Goal: Information Seeking & Learning: Find specific fact

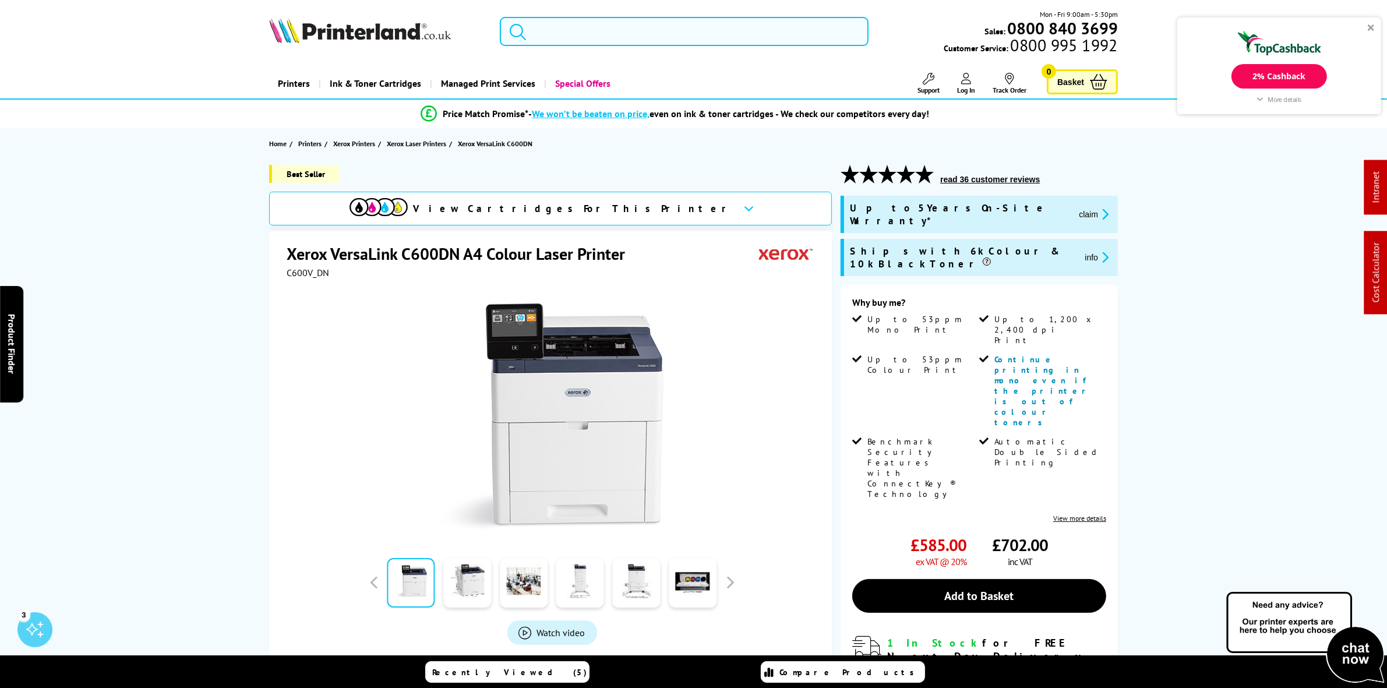
click at [642, 32] on input "search" at bounding box center [684, 31] width 368 height 29
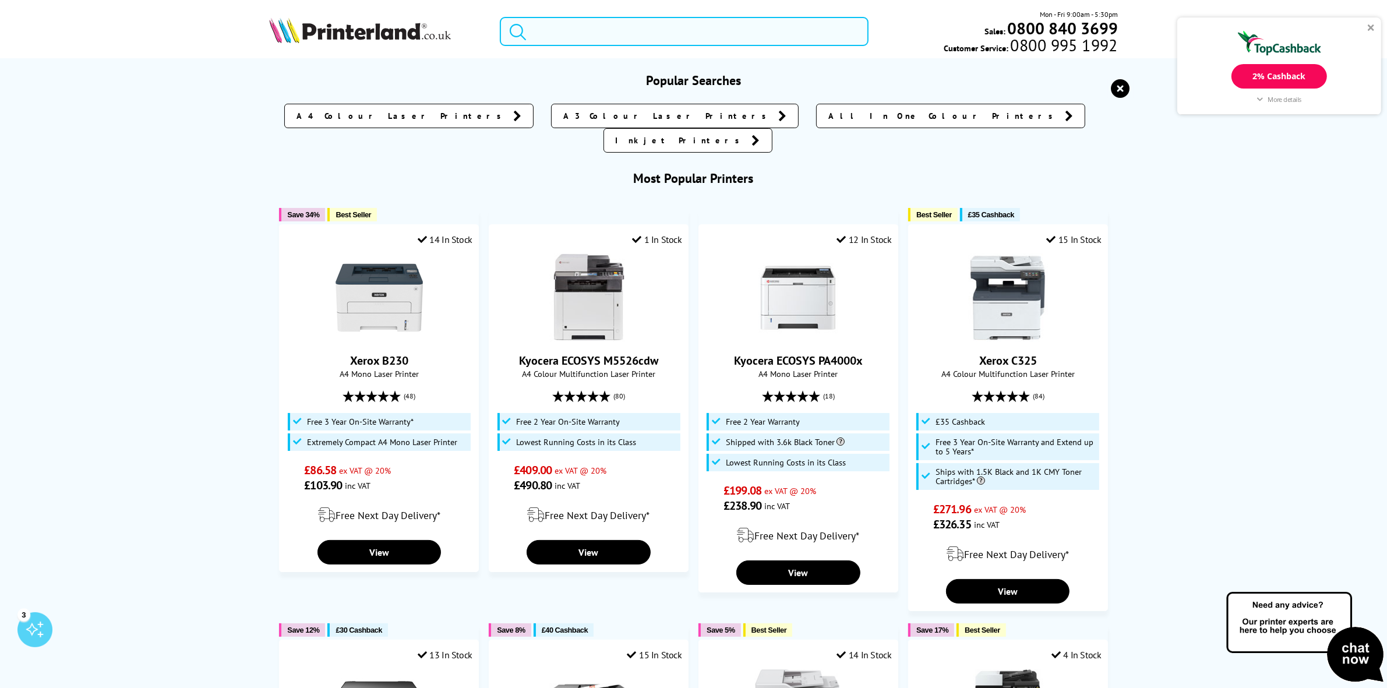
paste input "45862839"
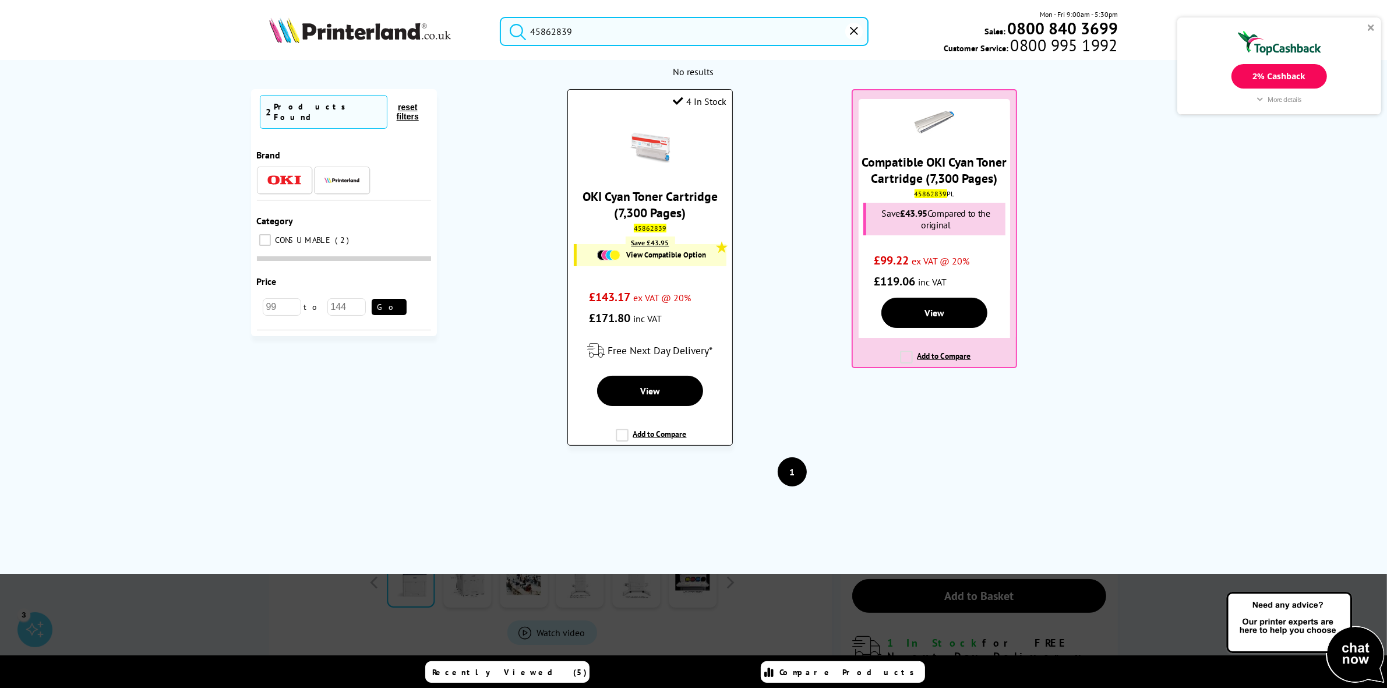
type input "45862839"
click at [656, 200] on link "OKI Cyan Toner Cartridge (7,300 Pages)" at bounding box center [649, 204] width 135 height 33
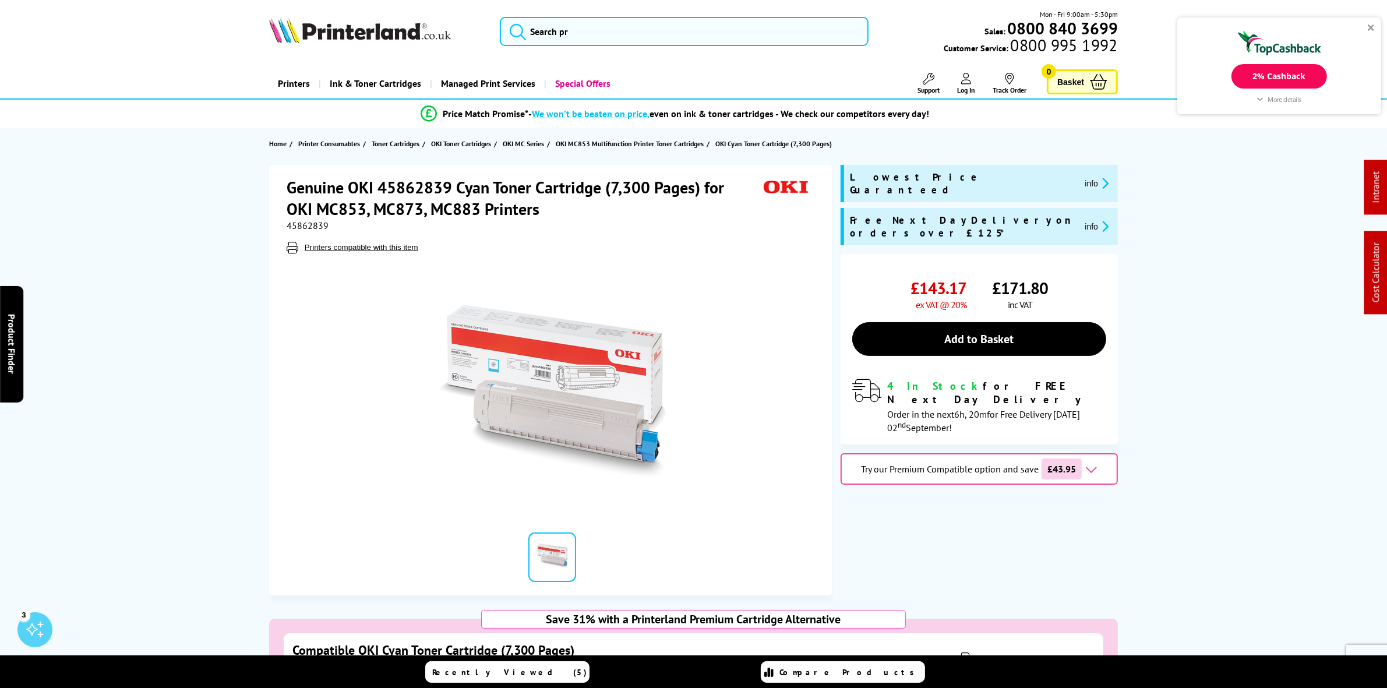
click at [1372, 22] on div "2% Cashback More details Printerland.co.uk Cashback Online Purchase 2% Exclusio…" at bounding box center [1279, 65] width 204 height 97
click at [1365, 24] on div "2% Cashback More details Printerland.co.uk Cashback Online Purchase 2% Exclusio…" at bounding box center [1279, 65] width 204 height 97
click at [1372, 24] on div at bounding box center [1371, 27] width 7 height 7
click at [328, 200] on h1 "Genuine OKI 45862839 Cyan Toner Cartridge (7,300 Pages) for OKI MC853, MC873, M…" at bounding box center [523, 197] width 472 height 43
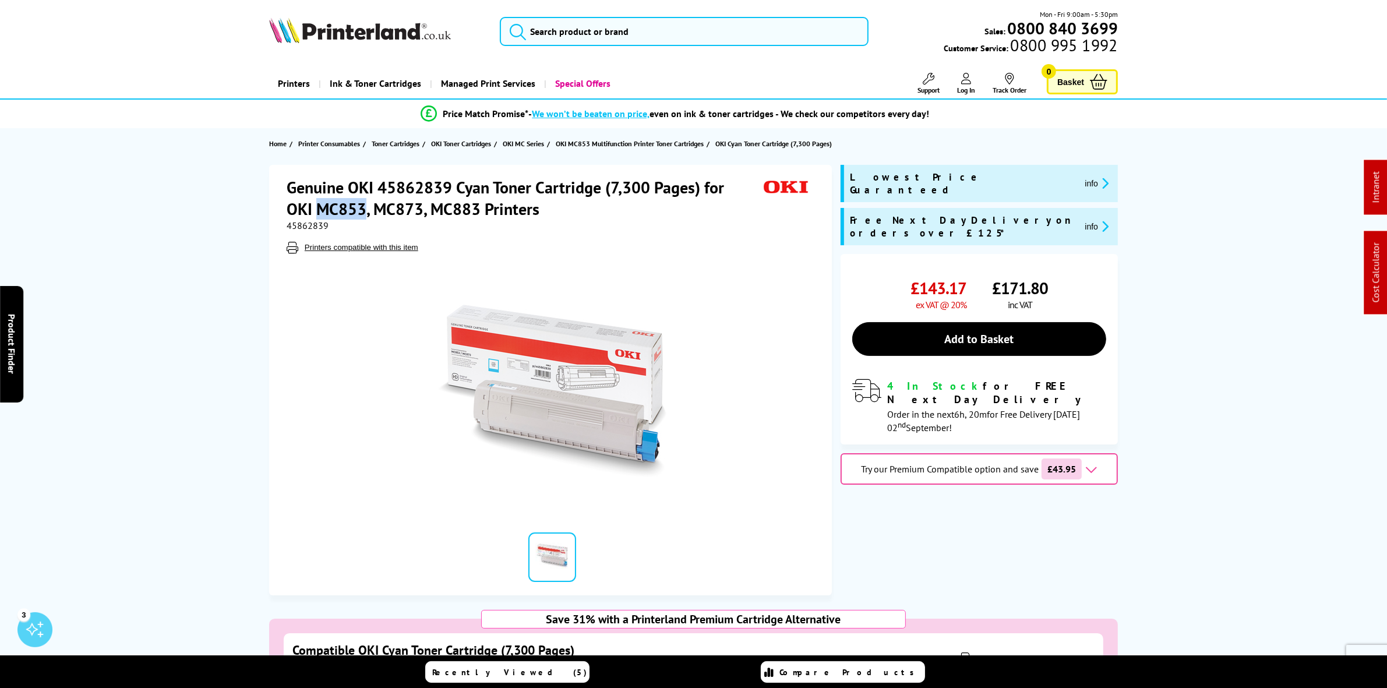
copy h1 "MC853"
click at [595, 36] on input "search" at bounding box center [684, 31] width 368 height 29
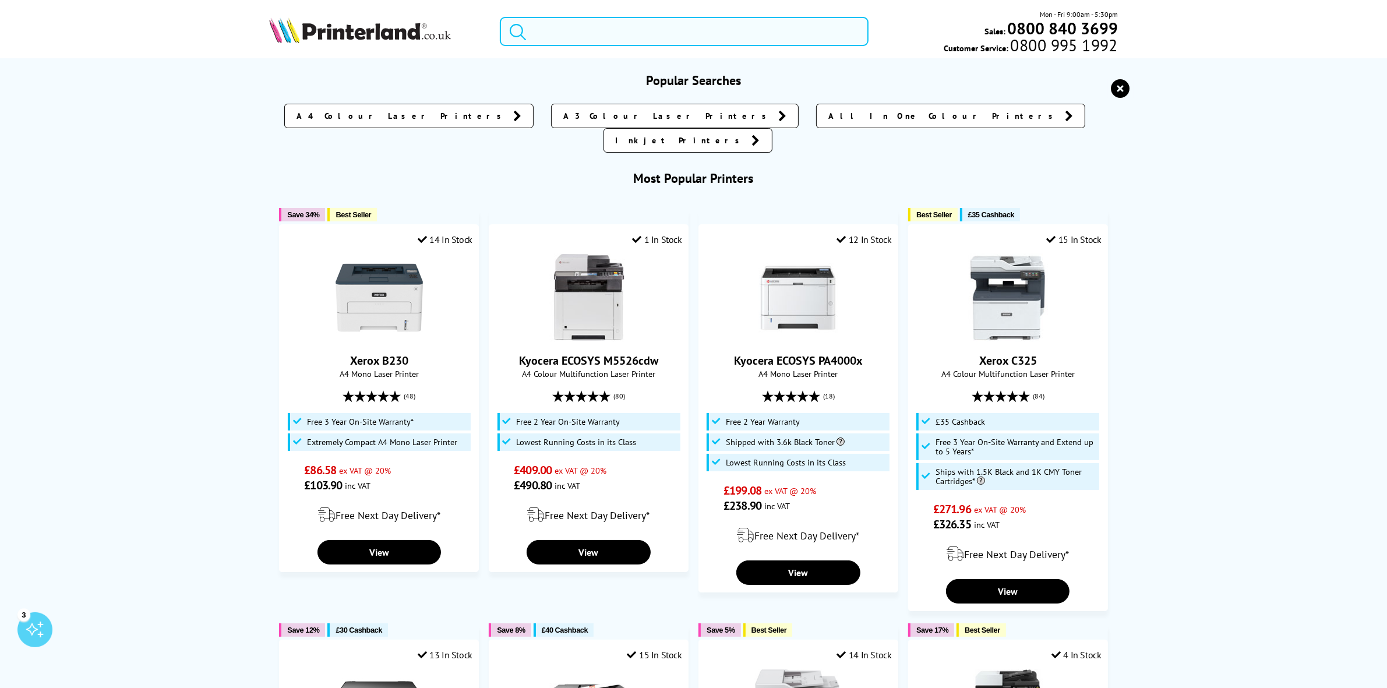
paste input "MC853"
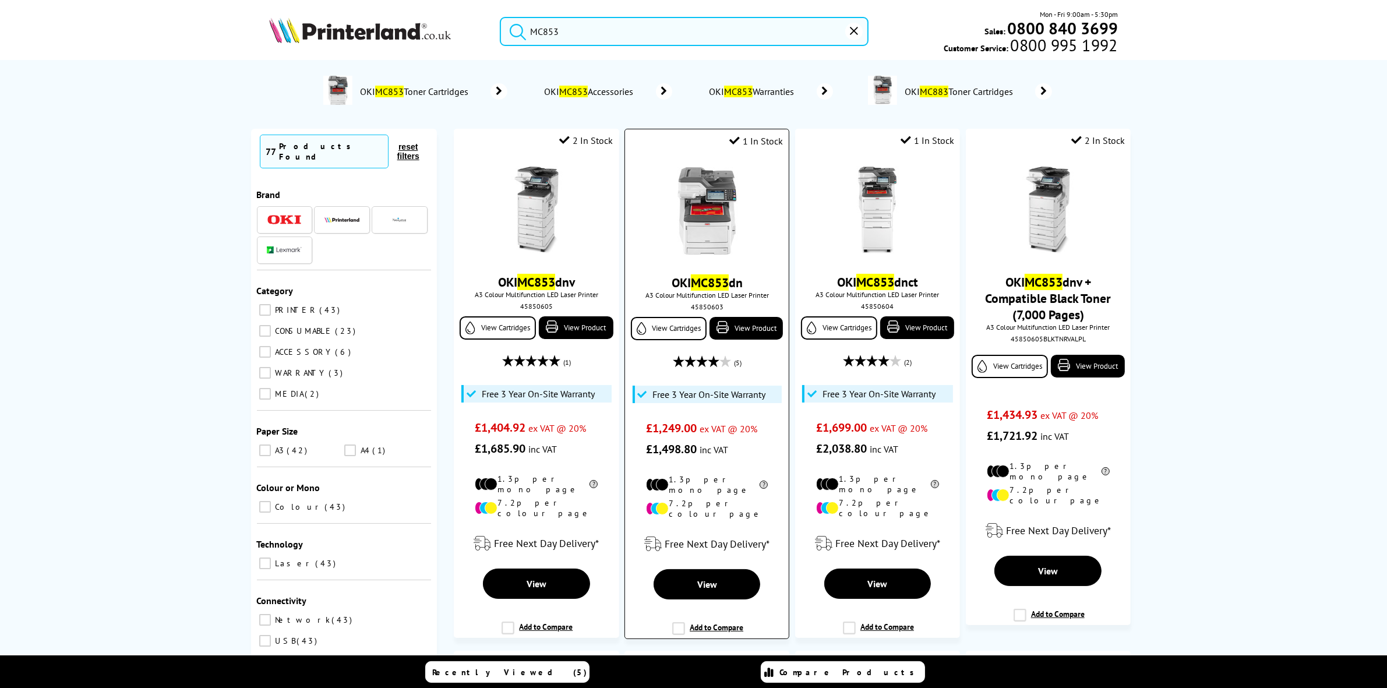
type input "MC853"
click at [720, 204] on img at bounding box center [706, 210] width 87 height 87
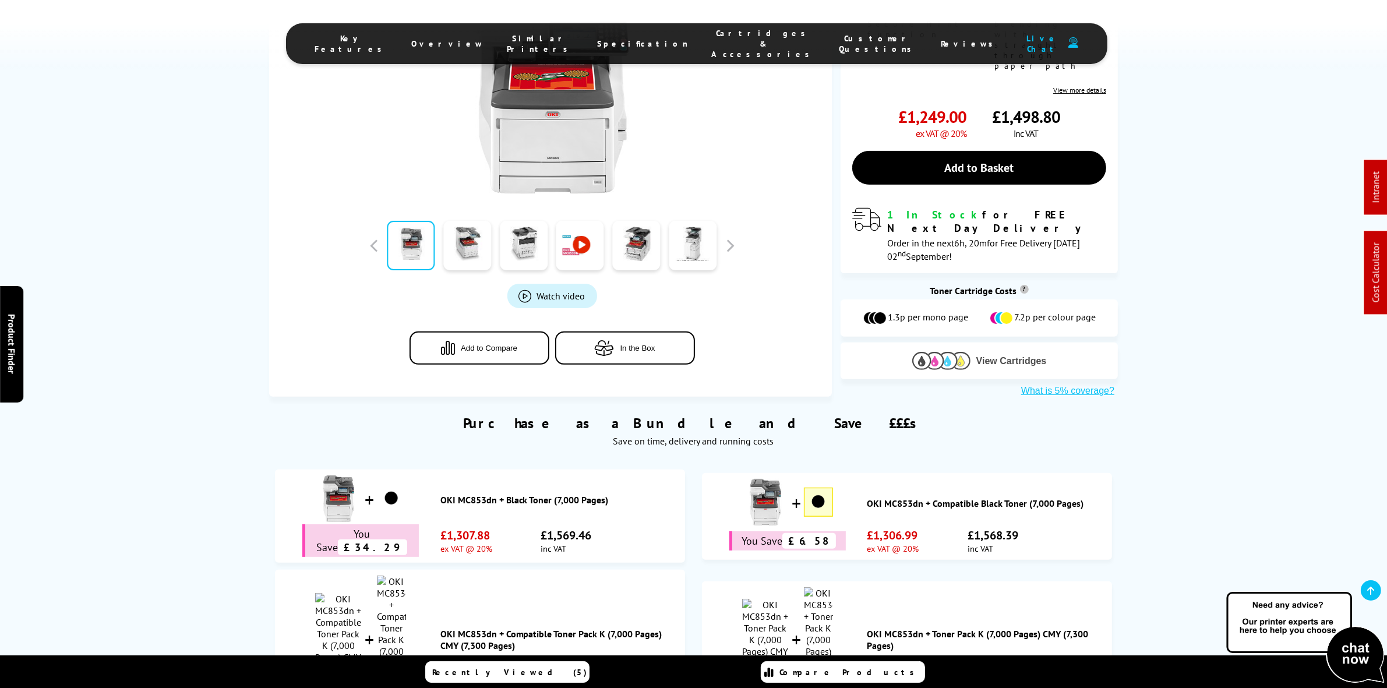
drag, startPoint x: 910, startPoint y: 259, endPoint x: 913, endPoint y: 249, distance: 10.3
click at [913, 351] on button "View Cartridges" at bounding box center [979, 360] width 260 height 19
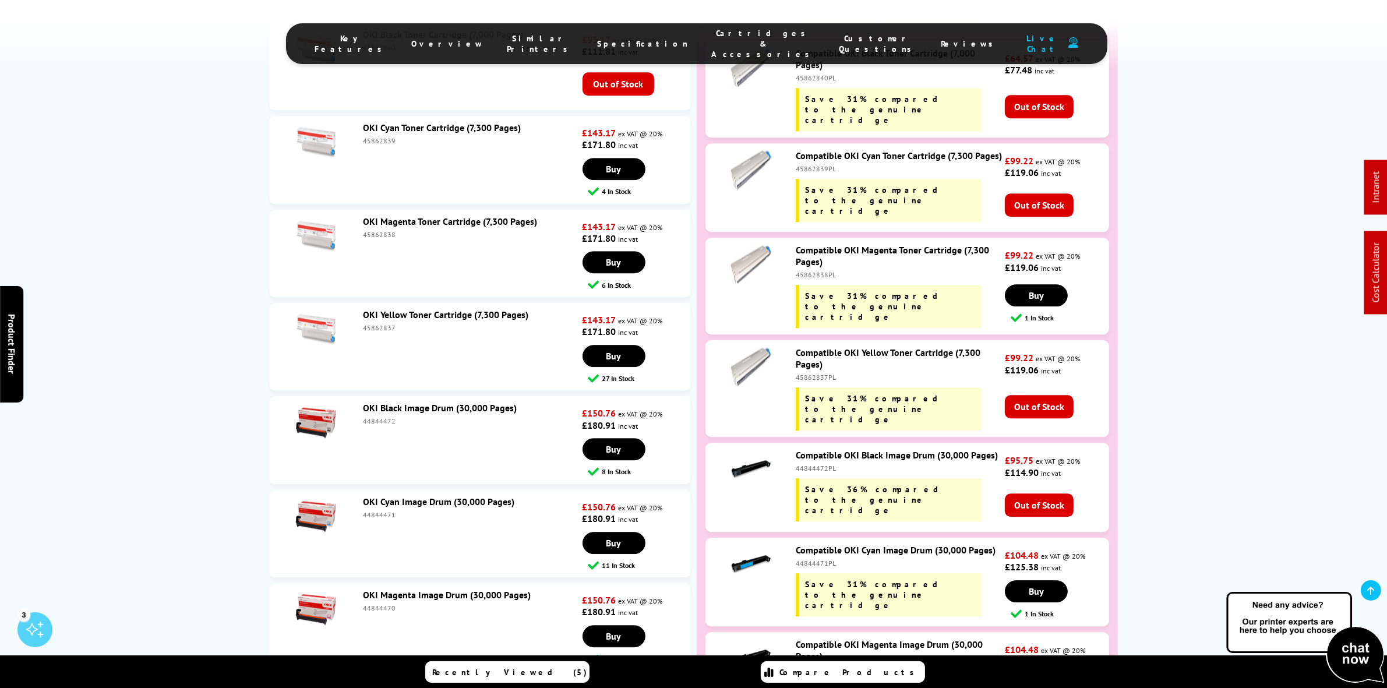
scroll to position [3947, 0]
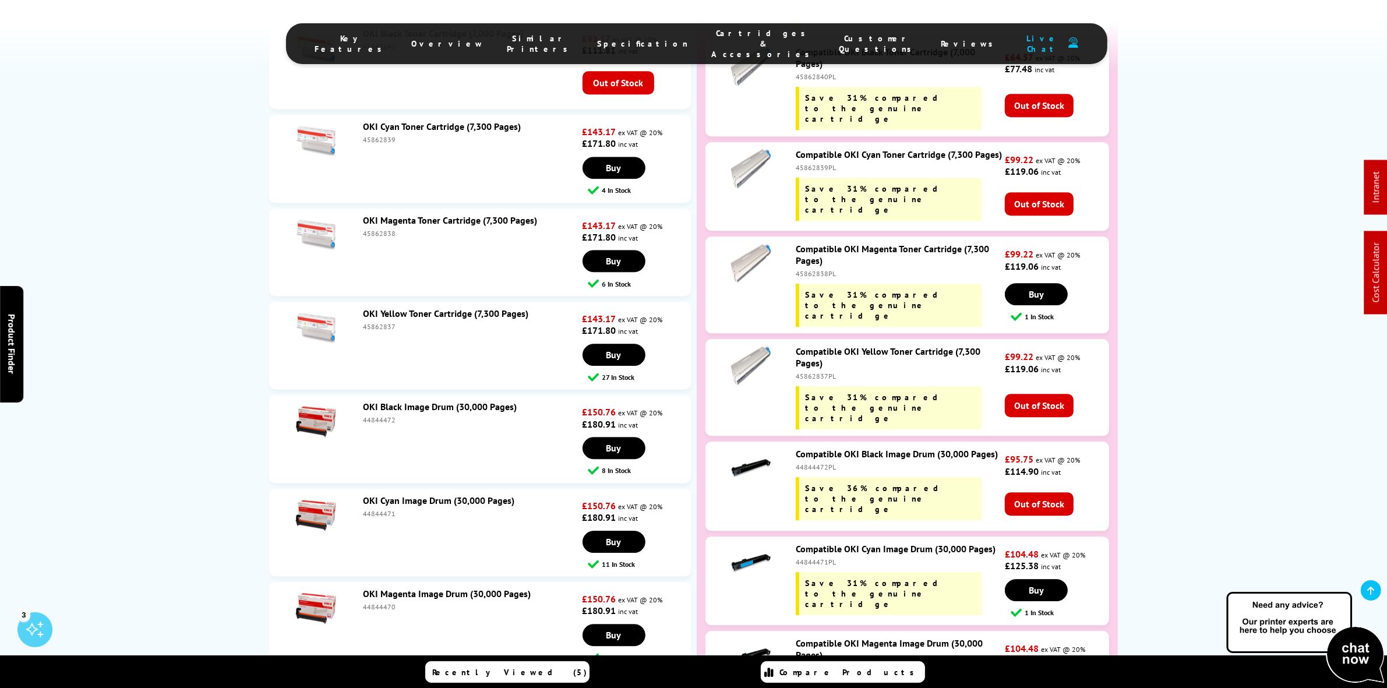
click at [376, 322] on div "45862837" at bounding box center [471, 326] width 217 height 9
copy div "45862837"
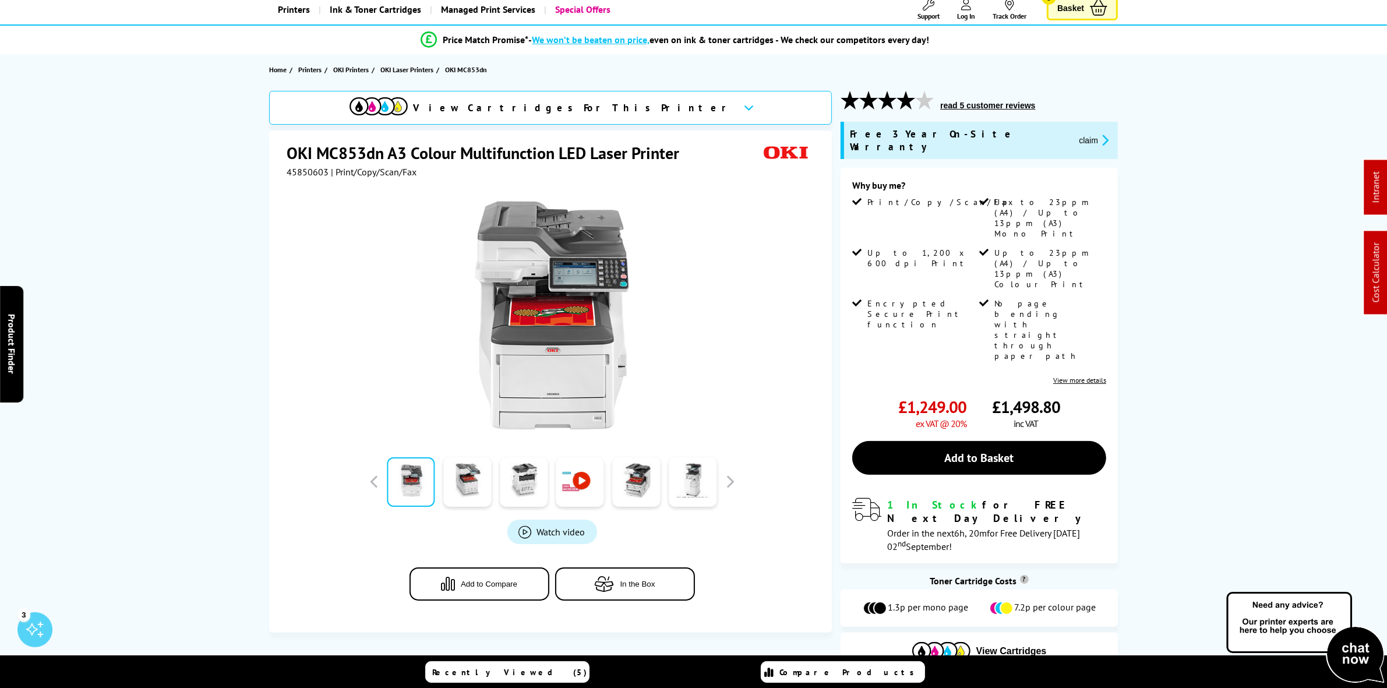
scroll to position [0, 0]
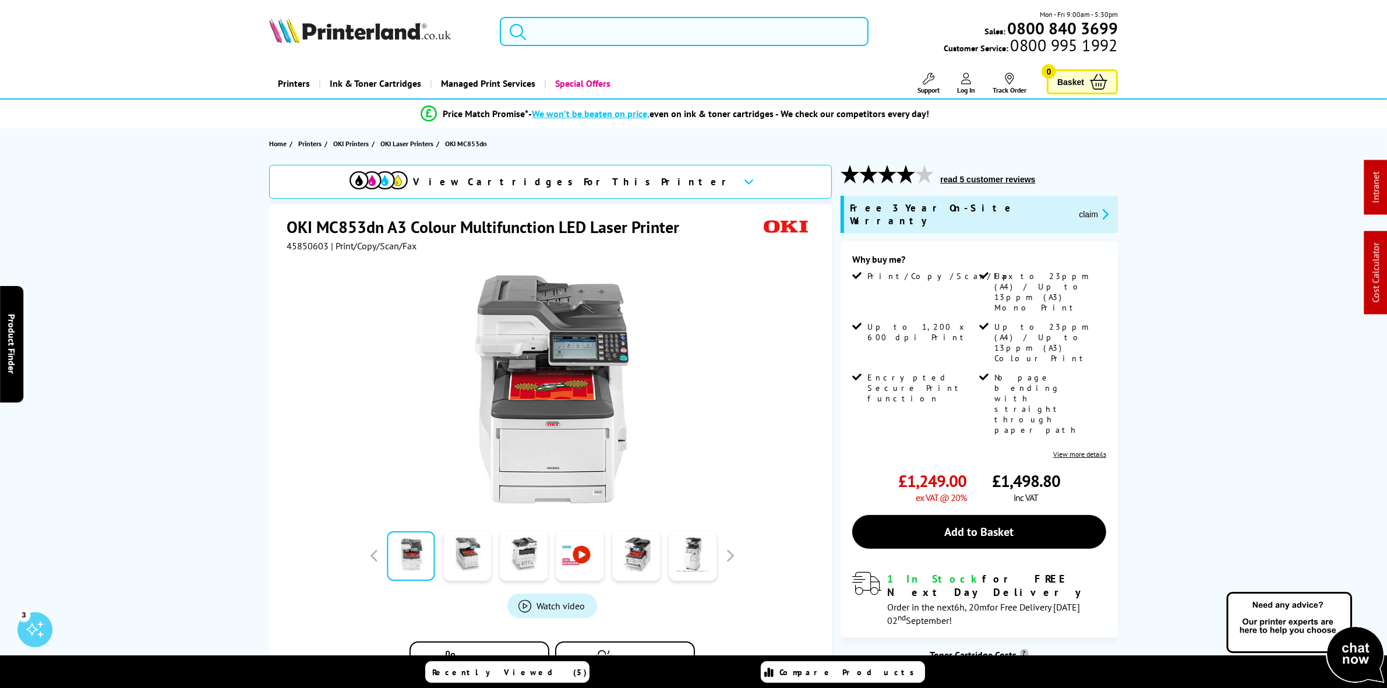
click at [697, 28] on input "search" at bounding box center [684, 31] width 368 height 29
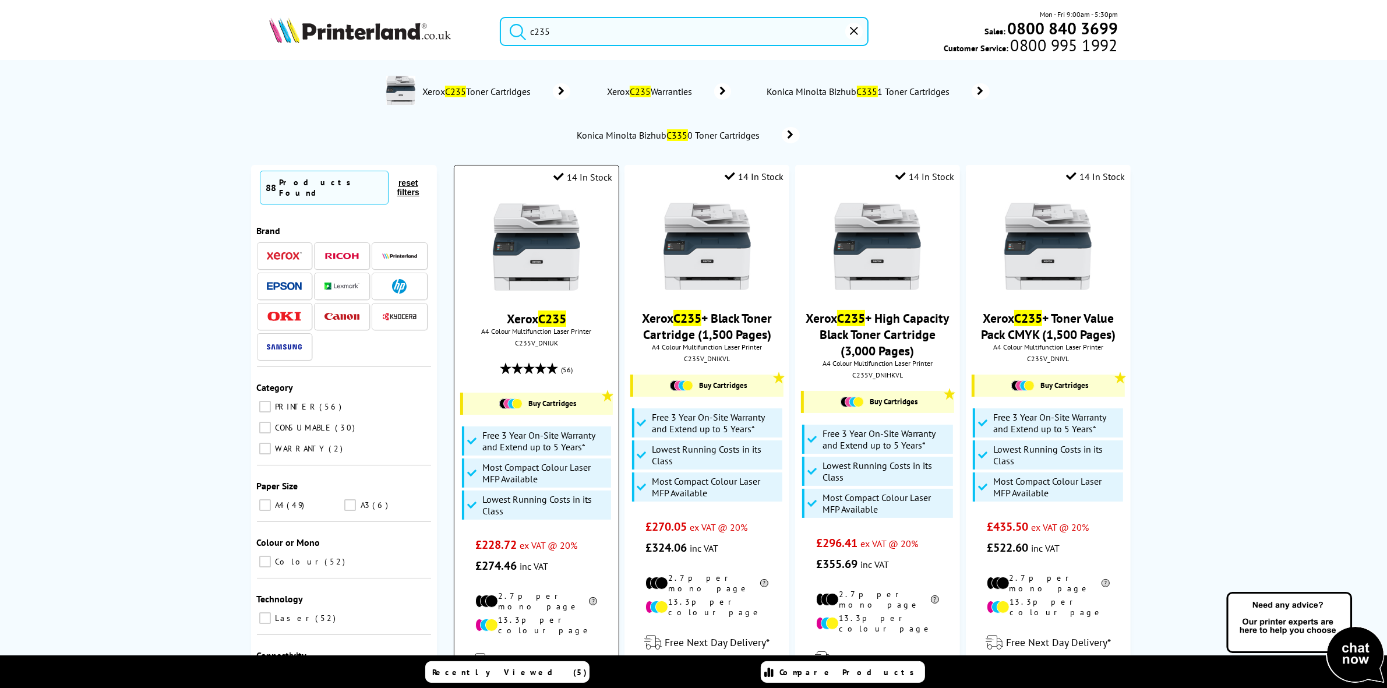
type input "c235"
click at [560, 227] on img at bounding box center [536, 246] width 87 height 87
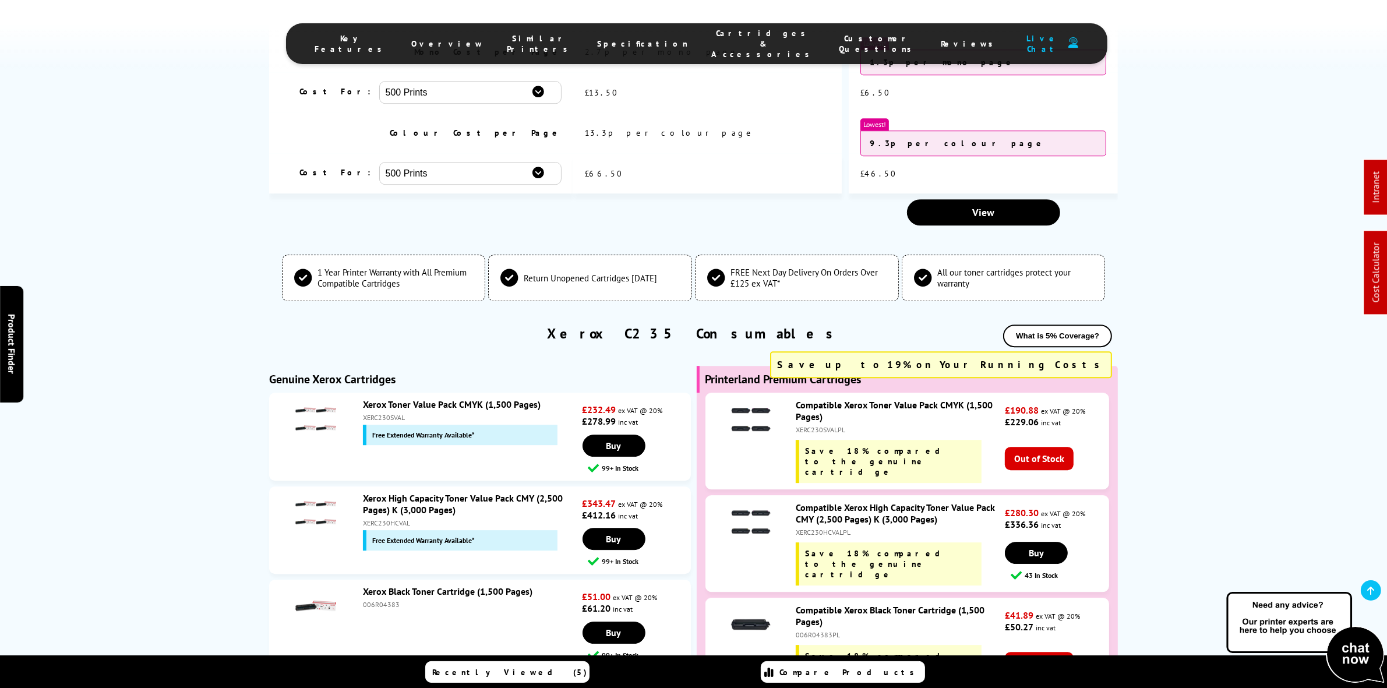
scroll to position [4188, 0]
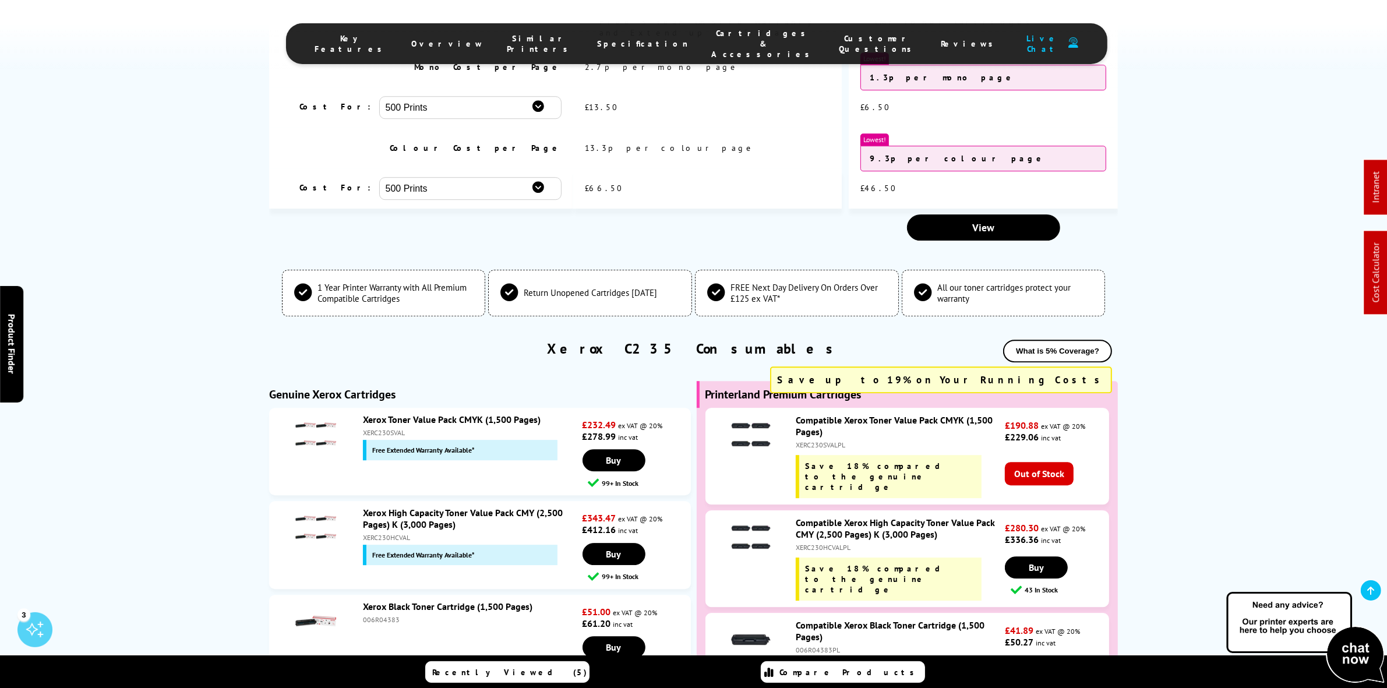
click at [394, 428] on div "XERC230SVAL" at bounding box center [471, 432] width 217 height 9
copy div "XERC230SVAL"
click at [385, 533] on div "XERC230HCVAL" at bounding box center [471, 537] width 217 height 9
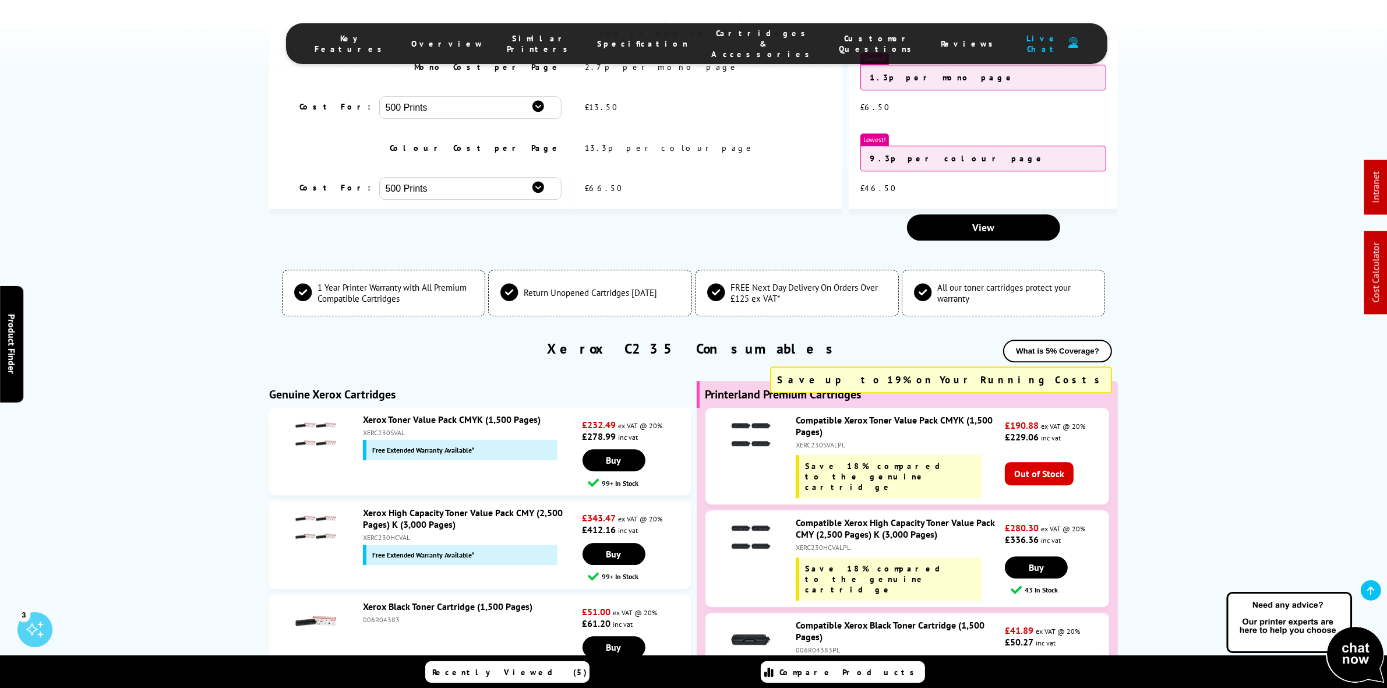
copy div "XERC230HCVAL"
